Goal: Transaction & Acquisition: Purchase product/service

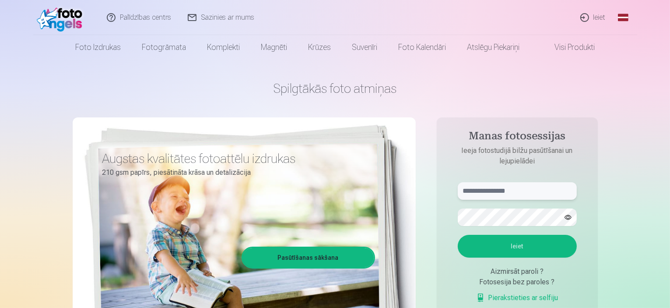
click at [503, 191] on input "text" at bounding box center [517, 190] width 119 height 17
type input "**********"
click at [515, 246] on button "Ieiet" at bounding box center [517, 245] width 119 height 23
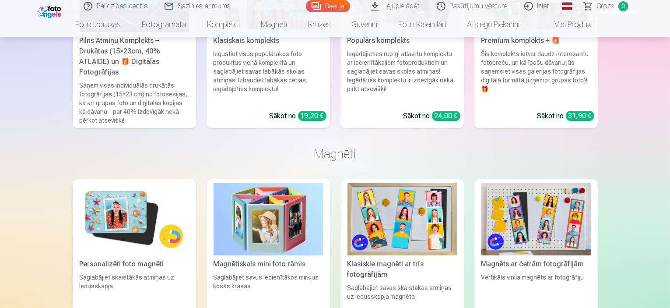
scroll to position [3223, 0]
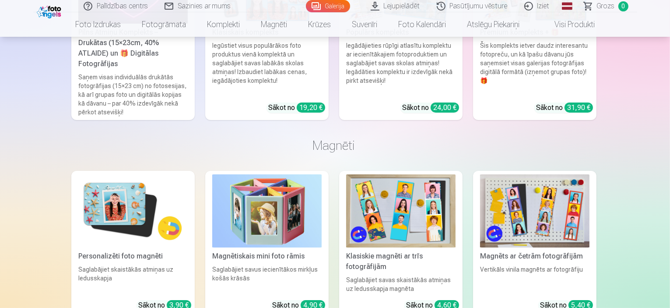
scroll to position [3232, 0]
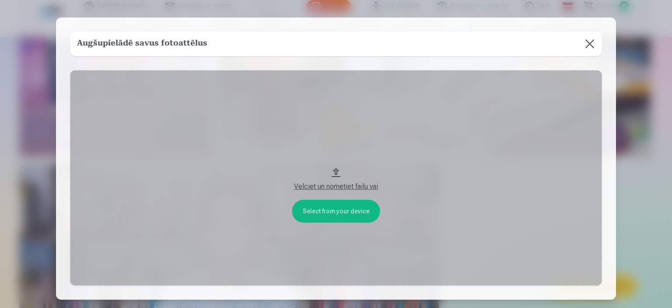
click at [587, 45] on button at bounding box center [589, 43] width 24 height 24
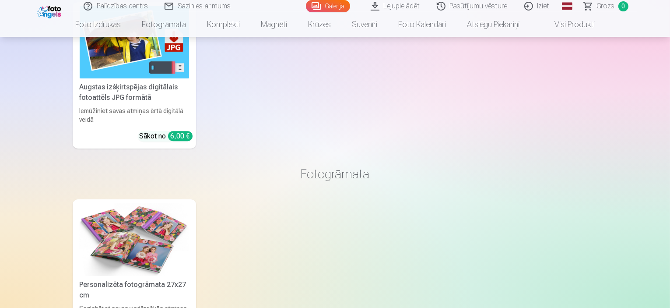
scroll to position [2782, 0]
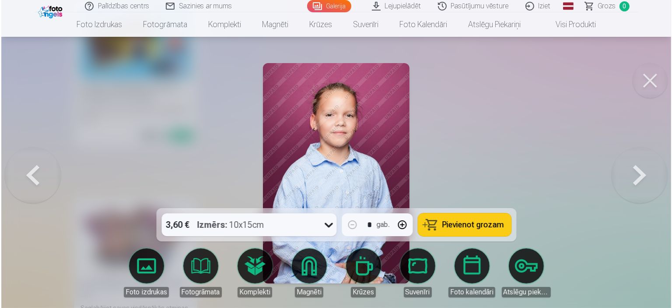
scroll to position [2789, 0]
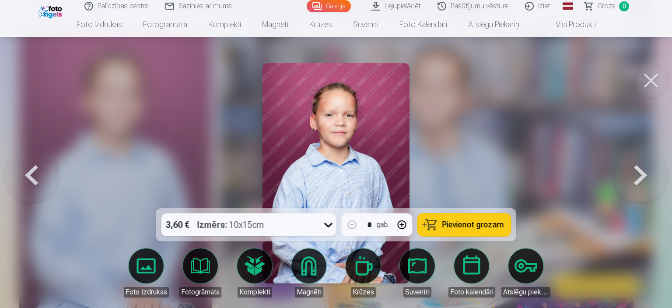
click at [329, 225] on icon at bounding box center [329, 224] width 14 height 14
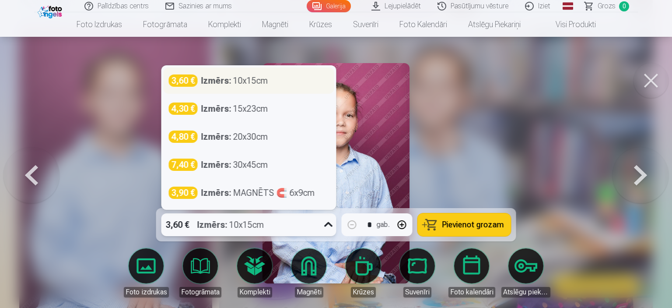
click at [259, 87] on div "Izmērs : 10x15cm" at bounding box center [234, 80] width 67 height 12
click at [259, 87] on div at bounding box center [336, 154] width 672 height 308
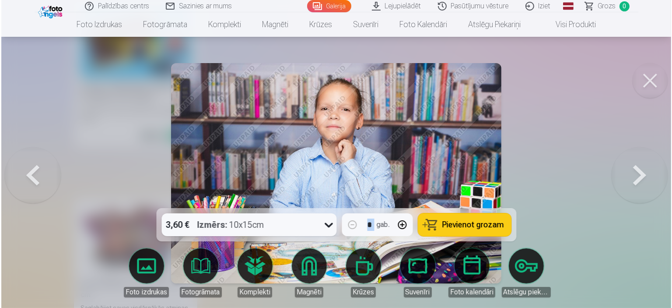
scroll to position [2789, 0]
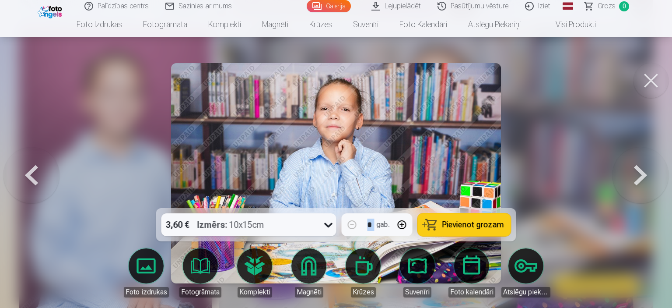
click at [37, 183] on button at bounding box center [31, 173] width 56 height 52
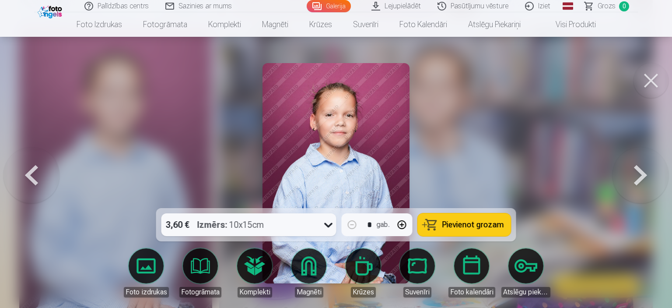
click at [328, 224] on icon at bounding box center [329, 224] width 14 height 14
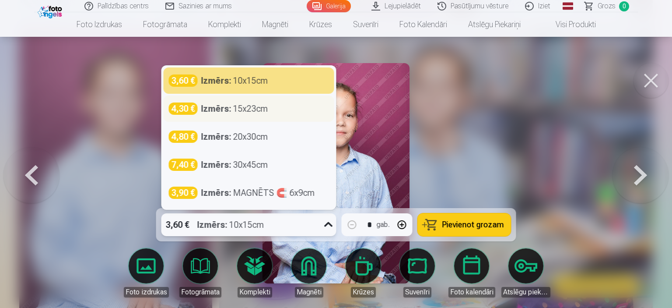
click at [262, 114] on div "Izmērs : 15x23cm" at bounding box center [234, 108] width 67 height 12
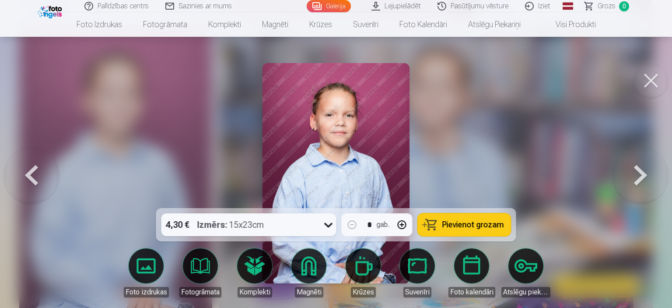
click at [403, 222] on button "button" at bounding box center [402, 224] width 21 height 21
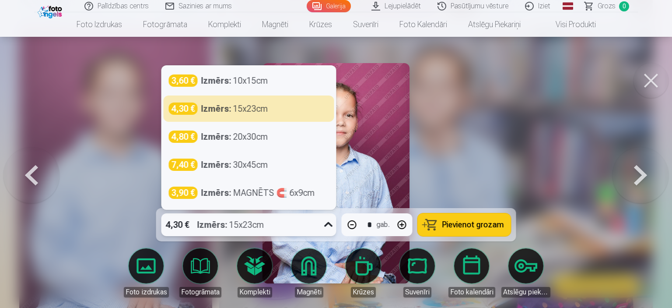
click at [330, 224] on icon at bounding box center [329, 224] width 14 height 14
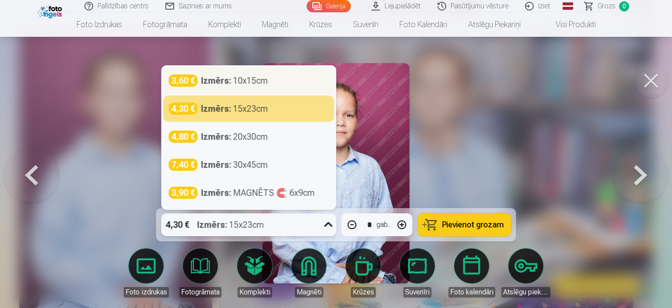
click at [268, 84] on div "Izmērs : 10x15cm" at bounding box center [234, 80] width 67 height 12
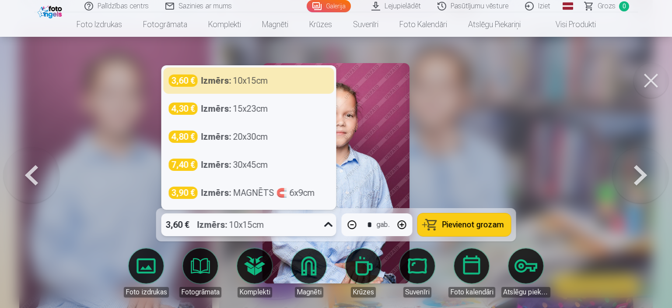
click at [329, 226] on icon at bounding box center [329, 224] width 14 height 14
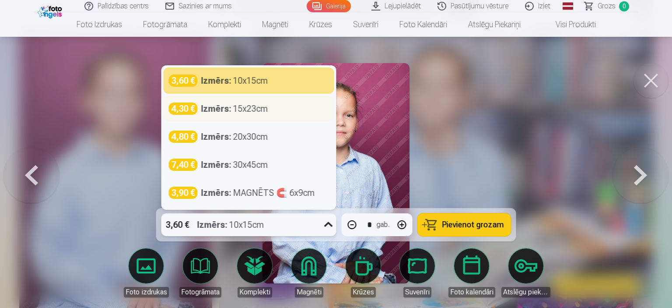
click at [282, 110] on div "4,30 € Izmērs : 15x23cm" at bounding box center [249, 108] width 160 height 12
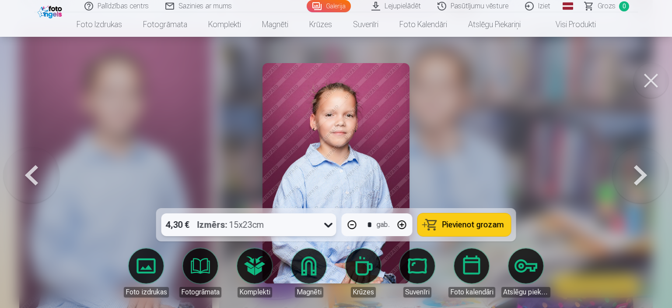
click at [457, 224] on span "Pievienot grozam" at bounding box center [473, 224] width 62 height 8
type input "*"
click at [649, 84] on button at bounding box center [650, 80] width 35 height 35
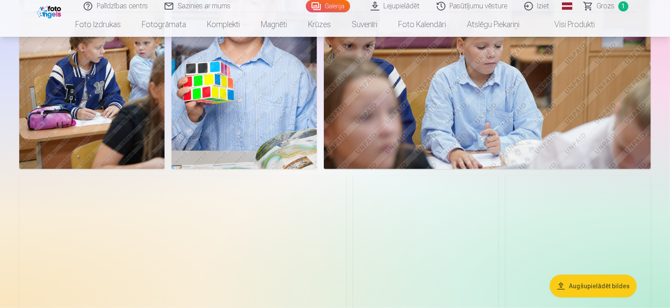
scroll to position [794, 0]
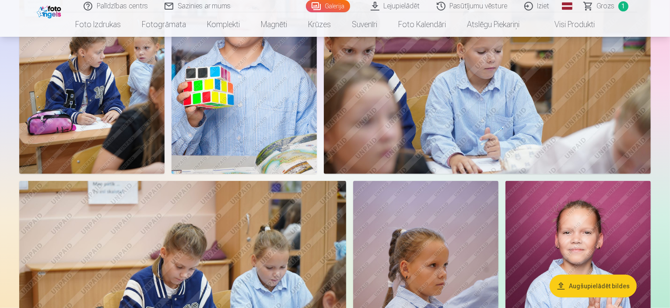
click at [317, 140] on img at bounding box center [243, 65] width 145 height 218
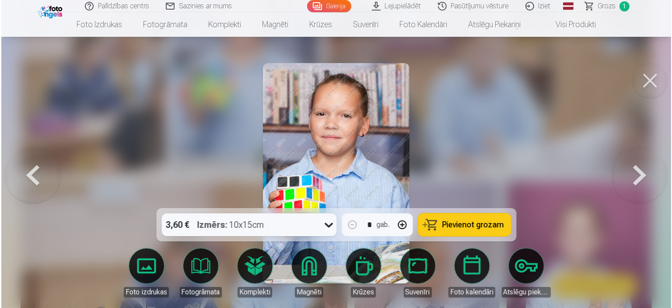
scroll to position [795, 0]
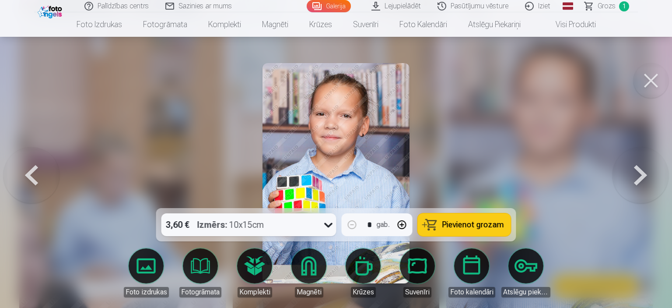
click at [563, 206] on div at bounding box center [336, 154] width 672 height 308
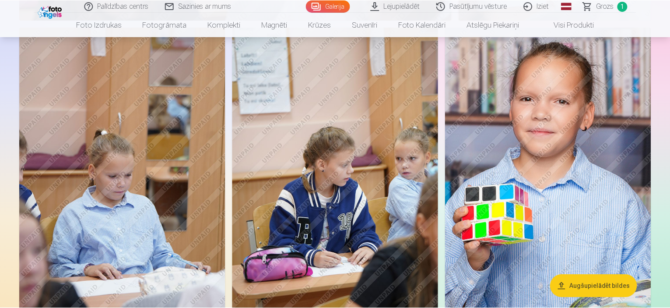
scroll to position [794, 0]
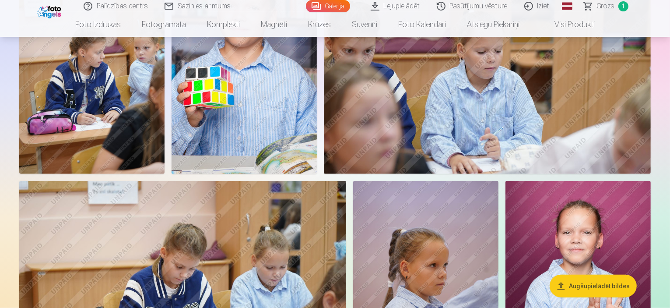
click at [317, 174] on img at bounding box center [243, 65] width 145 height 218
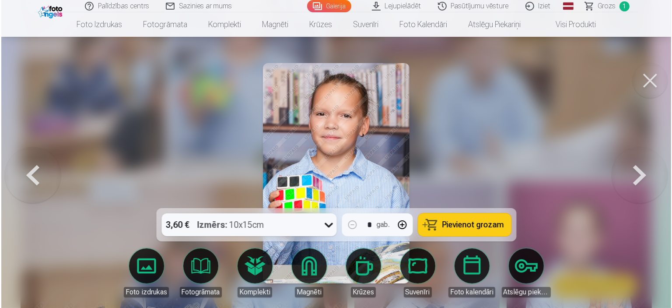
scroll to position [795, 0]
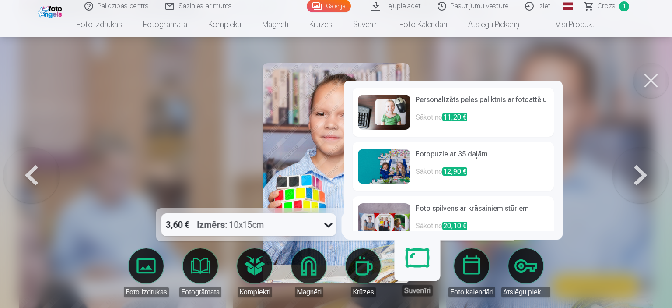
click at [463, 102] on h6 "Personalizēts peles paliktnis ar fotoattēlu" at bounding box center [482, 102] width 133 height 17
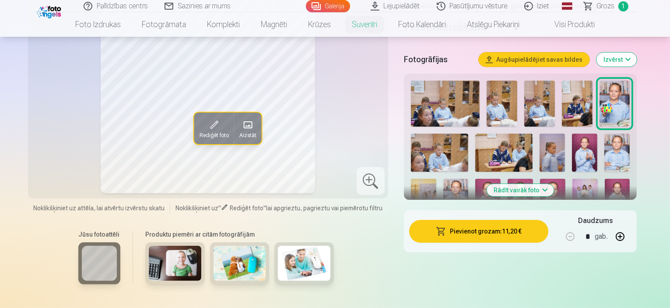
scroll to position [154, 0]
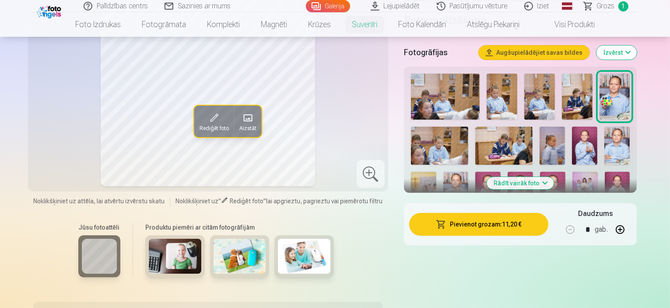
click at [161, 254] on img at bounding box center [175, 255] width 52 height 35
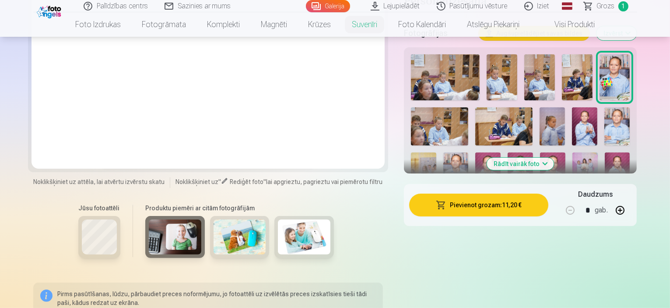
scroll to position [173, 0]
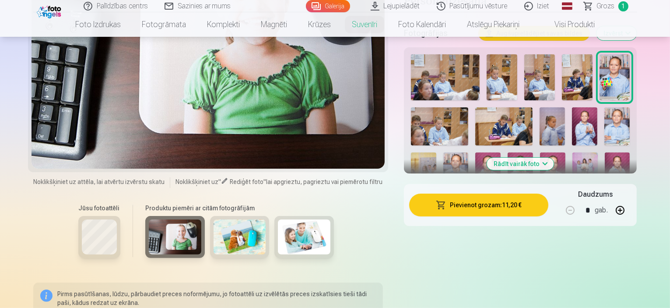
click at [221, 236] on img at bounding box center [239, 236] width 52 height 35
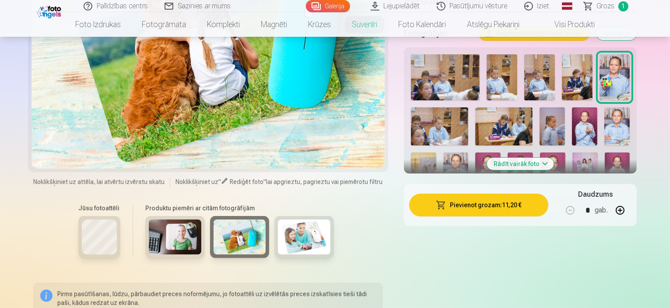
click at [289, 241] on img at bounding box center [304, 236] width 52 height 35
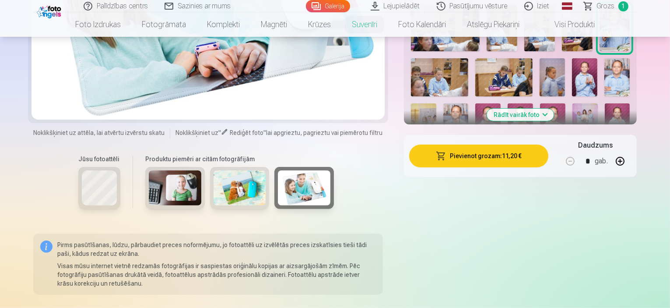
scroll to position [224, 0]
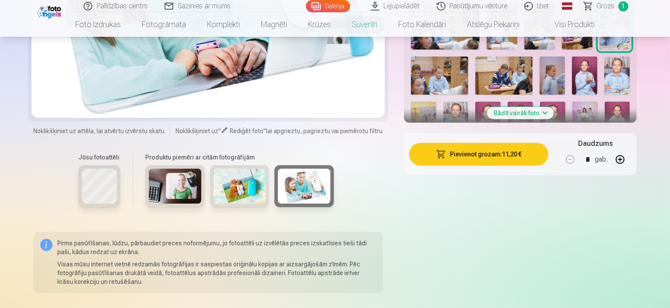
click at [161, 190] on img at bounding box center [175, 185] width 52 height 35
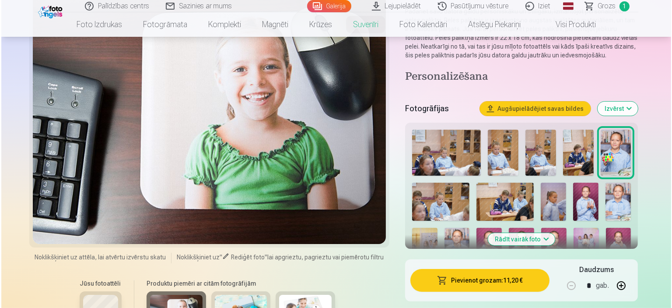
scroll to position [101, 0]
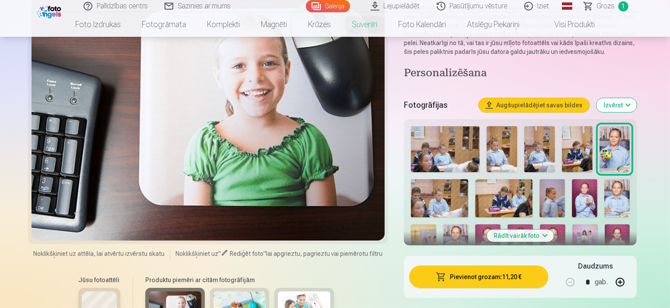
click at [630, 283] on button "button" at bounding box center [619, 281] width 21 height 21
click at [581, 287] on button "button" at bounding box center [570, 281] width 21 height 21
type input "*"
click at [511, 272] on button "Pievienot grozam : 11,20 €" at bounding box center [479, 276] width 140 height 23
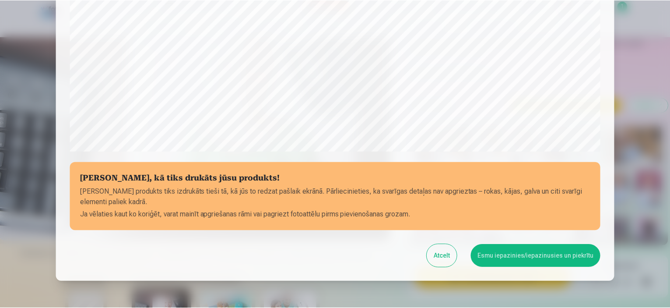
scroll to position [280, 0]
click at [544, 253] on button "Esmu iepazinies/iepazinusies un piekrītu" at bounding box center [537, 254] width 130 height 23
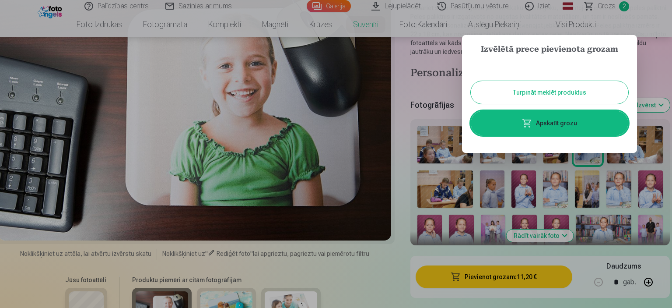
click at [558, 128] on link "Apskatīt grozu" at bounding box center [549, 123] width 157 height 24
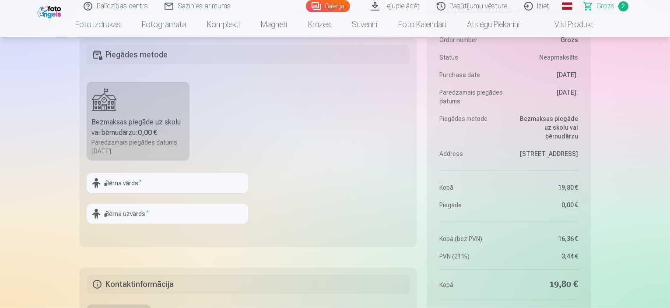
scroll to position [373, 0]
click at [171, 183] on input "text" at bounding box center [167, 182] width 161 height 20
type input "*"
type input "*****"
click at [148, 213] on input "text" at bounding box center [167, 213] width 161 height 20
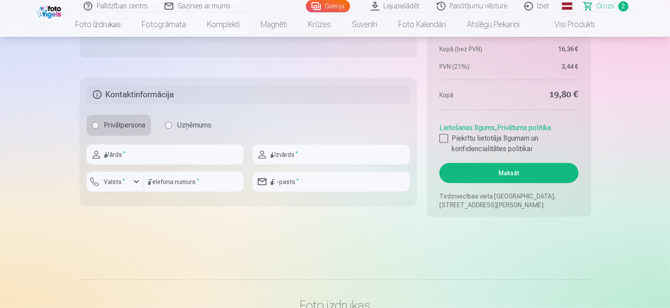
scroll to position [563, 0]
type input "*********"
click at [174, 155] on input "text" at bounding box center [165, 153] width 157 height 20
type input "******"
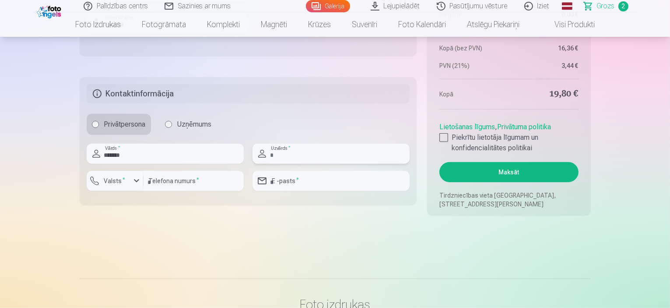
click at [285, 151] on input "text" at bounding box center [330, 153] width 157 height 20
type input "******"
click at [135, 183] on div "button" at bounding box center [136, 180] width 10 height 10
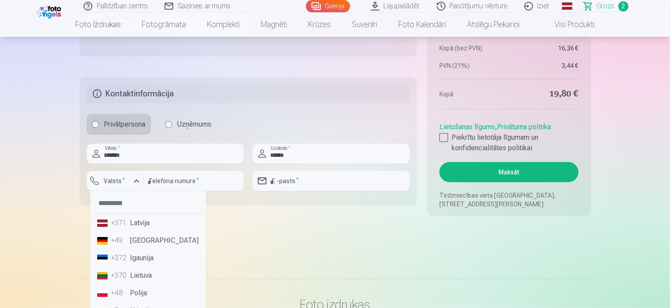
click at [134, 218] on li "+371 Latvija" at bounding box center [148, 222] width 109 height 17
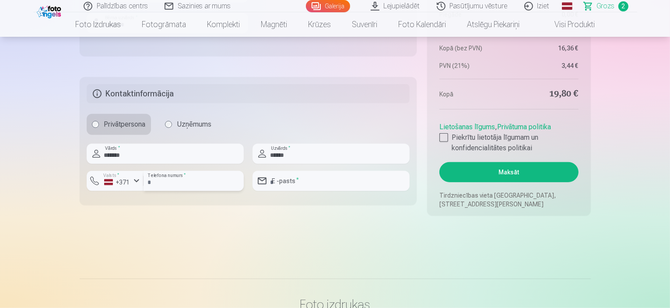
click at [170, 180] on input "number" at bounding box center [193, 181] width 100 height 20
type input "********"
click at [282, 182] on input "email" at bounding box center [330, 181] width 157 height 20
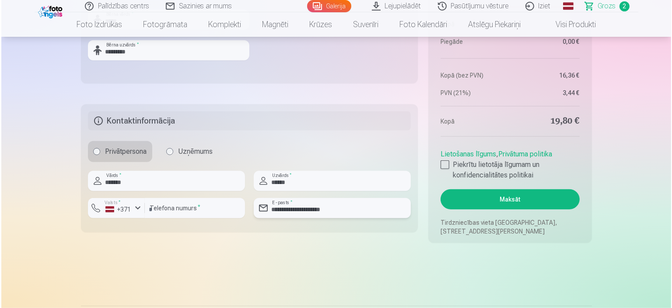
scroll to position [540, 0]
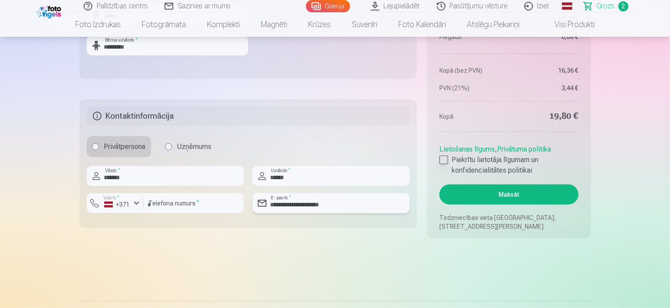
type input "**********"
click at [444, 161] on div at bounding box center [443, 159] width 9 height 9
click at [520, 196] on button "Maksāt" at bounding box center [508, 194] width 139 height 20
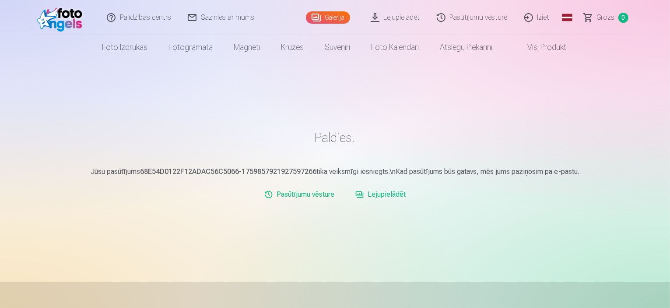
click at [540, 15] on link "Iziet" at bounding box center [537, 17] width 42 height 35
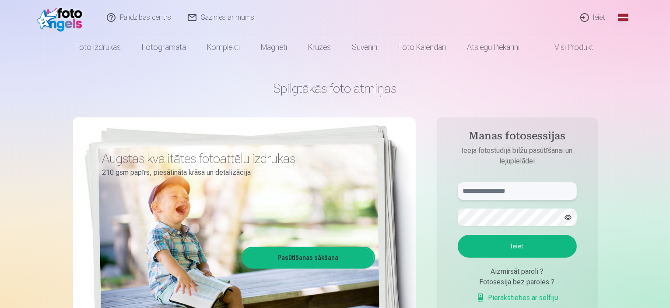
click at [490, 190] on input "text" at bounding box center [517, 190] width 119 height 17
type input "**********"
click at [509, 245] on button "Ieiet" at bounding box center [517, 245] width 119 height 23
